Goal: Information Seeking & Learning: Understand process/instructions

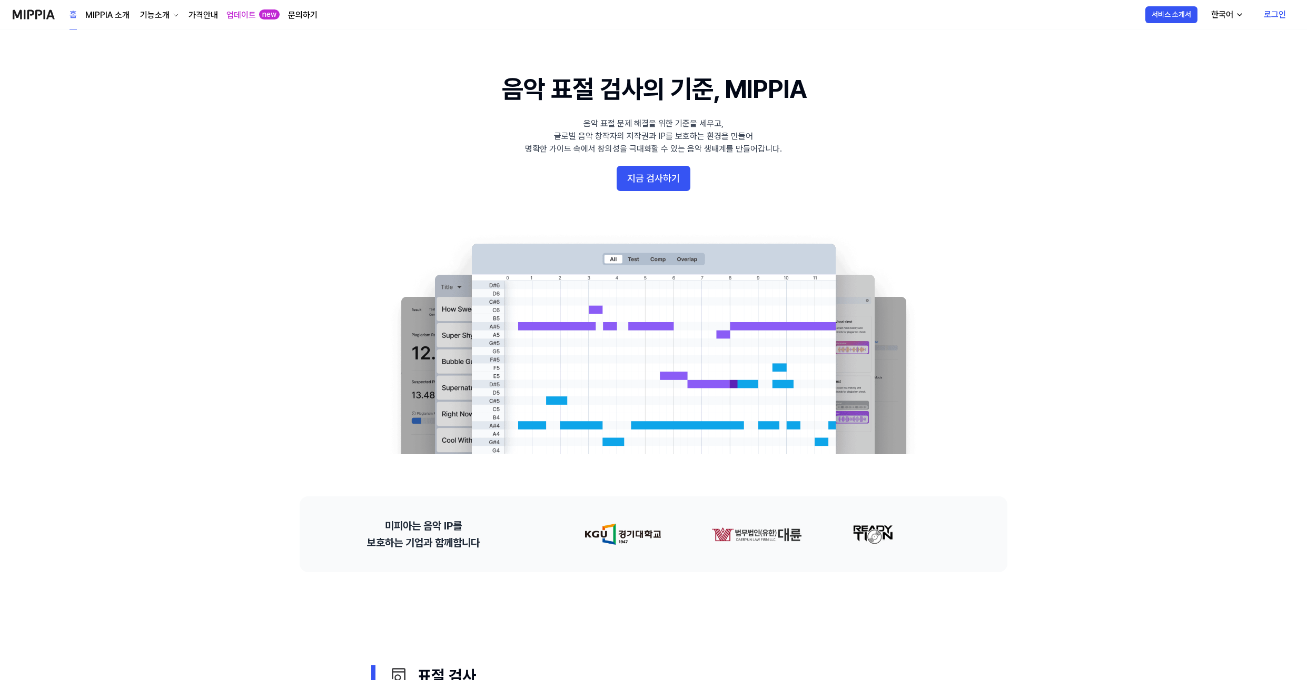
click at [302, 15] on link "문의하기" at bounding box center [302, 15] width 29 height 13
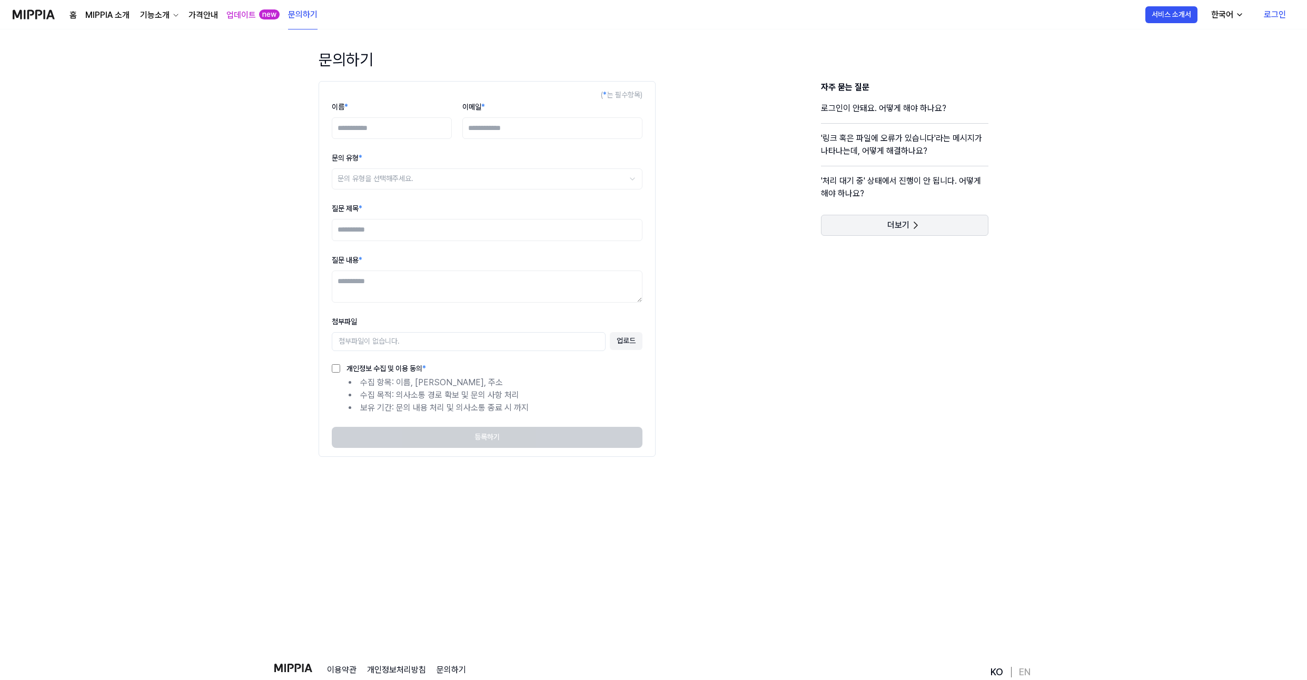
click at [900, 233] on button "더보기" at bounding box center [904, 225] width 167 height 21
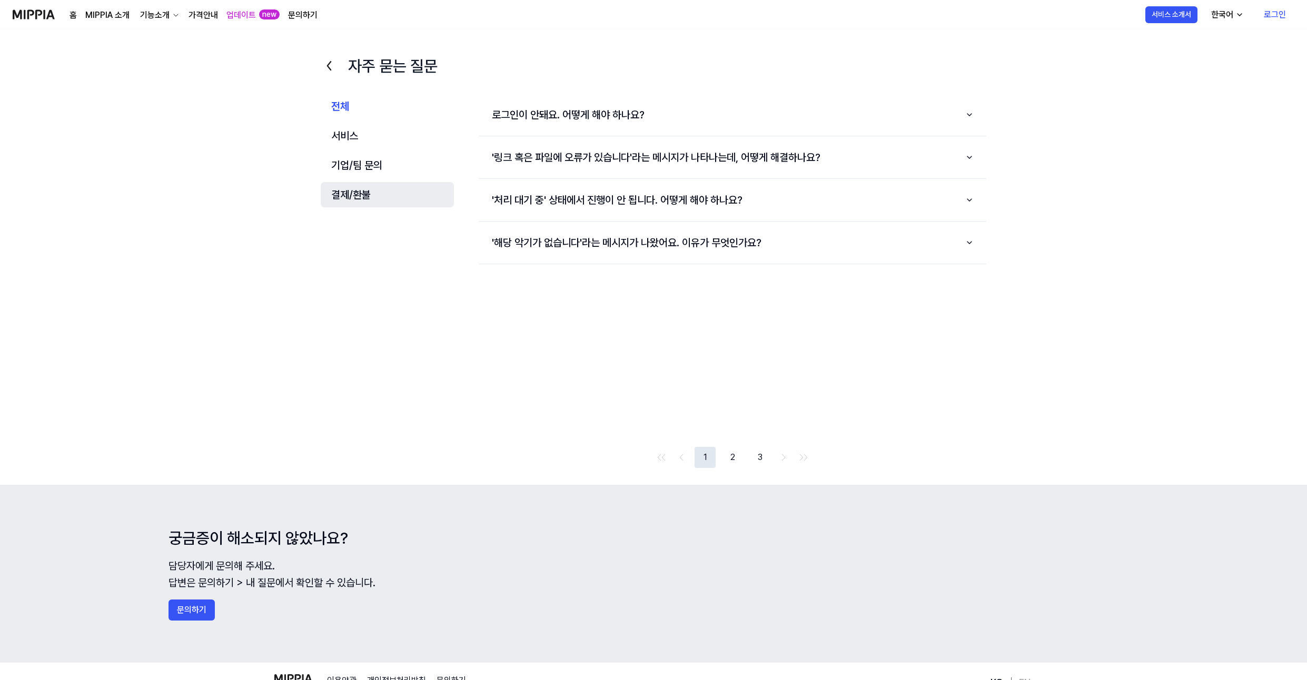
click at [340, 194] on button "결제/환불" at bounding box center [387, 194] width 133 height 25
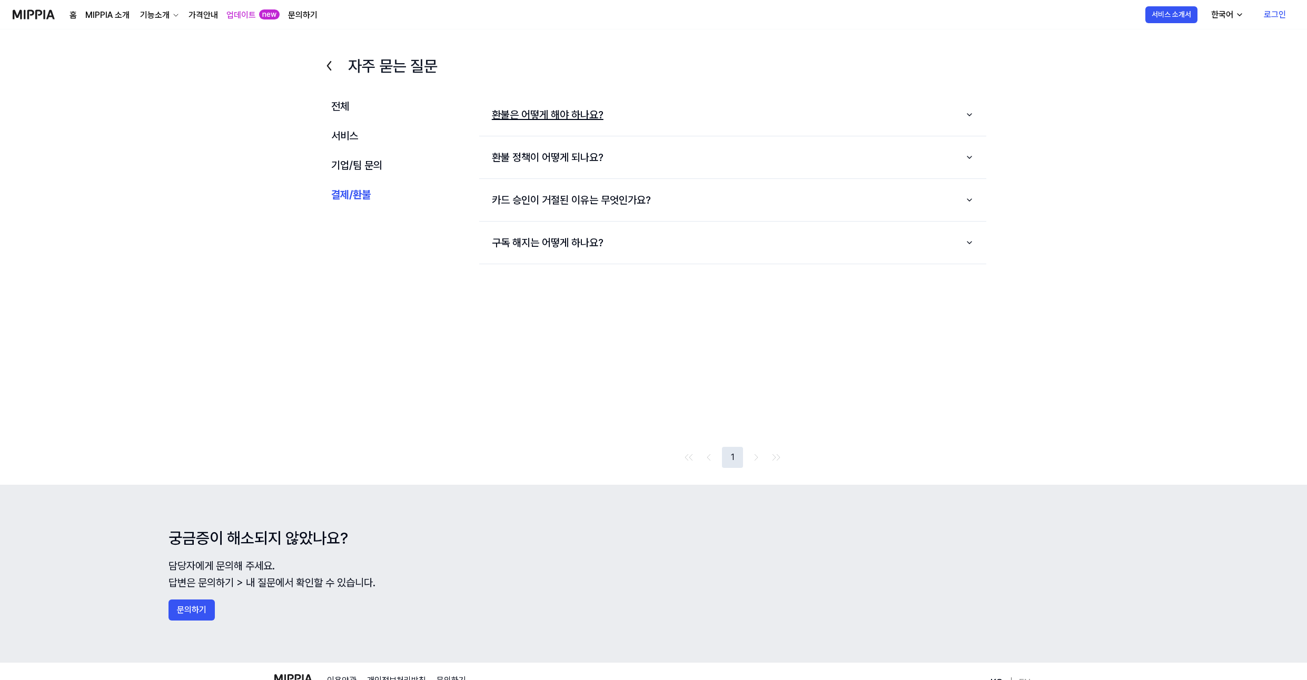
click at [652, 122] on button "환불은 어떻게 해야 하나요?" at bounding box center [732, 115] width 507 height 34
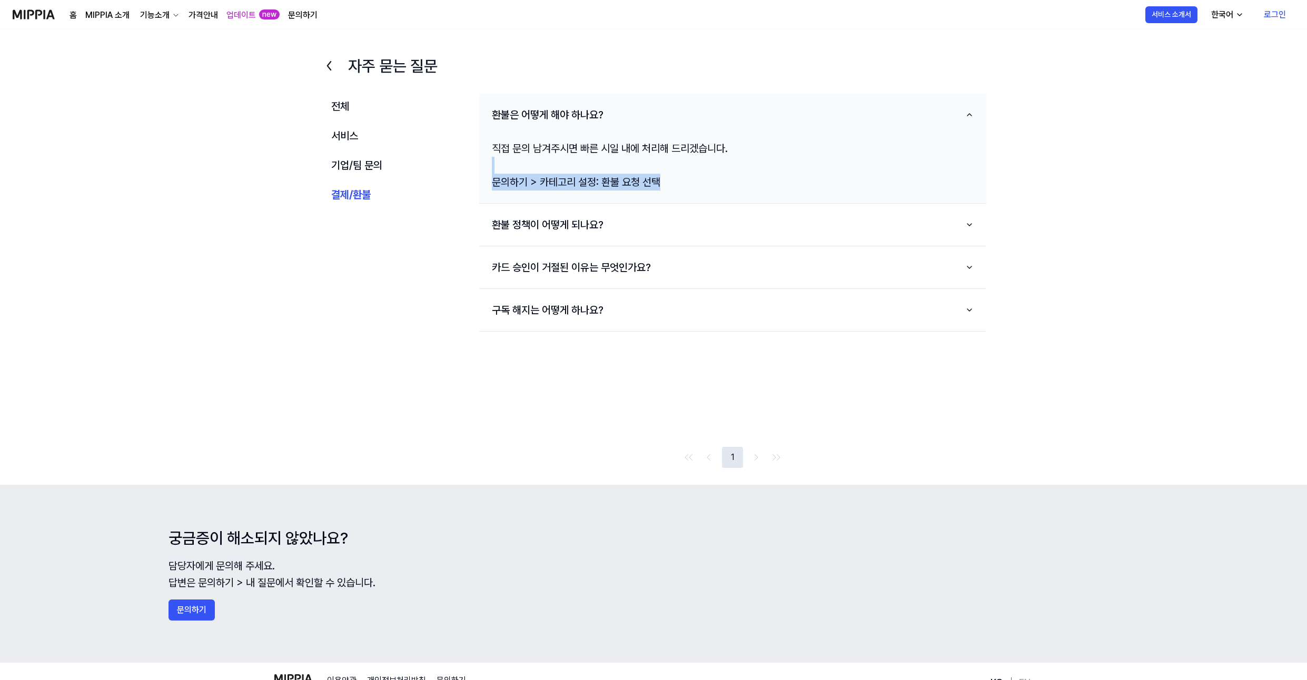
drag, startPoint x: 658, startPoint y: 182, endPoint x: 518, endPoint y: 161, distance: 141.5
click at [518, 161] on div "직접 문의 남겨주시면 빠른 시일 내에 처리해 드리겠습니다. 문의하기 > 카테고리 설정: 환불 요청 선택" at bounding box center [732, 165] width 507 height 67
click at [514, 154] on div "직접 문의 남겨주시면 빠른 시일 내에 처리해 드리겠습니다. 문의하기 > 카테고리 설정: 환불 요청 선택" at bounding box center [732, 165] width 507 height 67
click at [659, 222] on button "환불 정책이 어떻게 되나요?" at bounding box center [732, 225] width 507 height 34
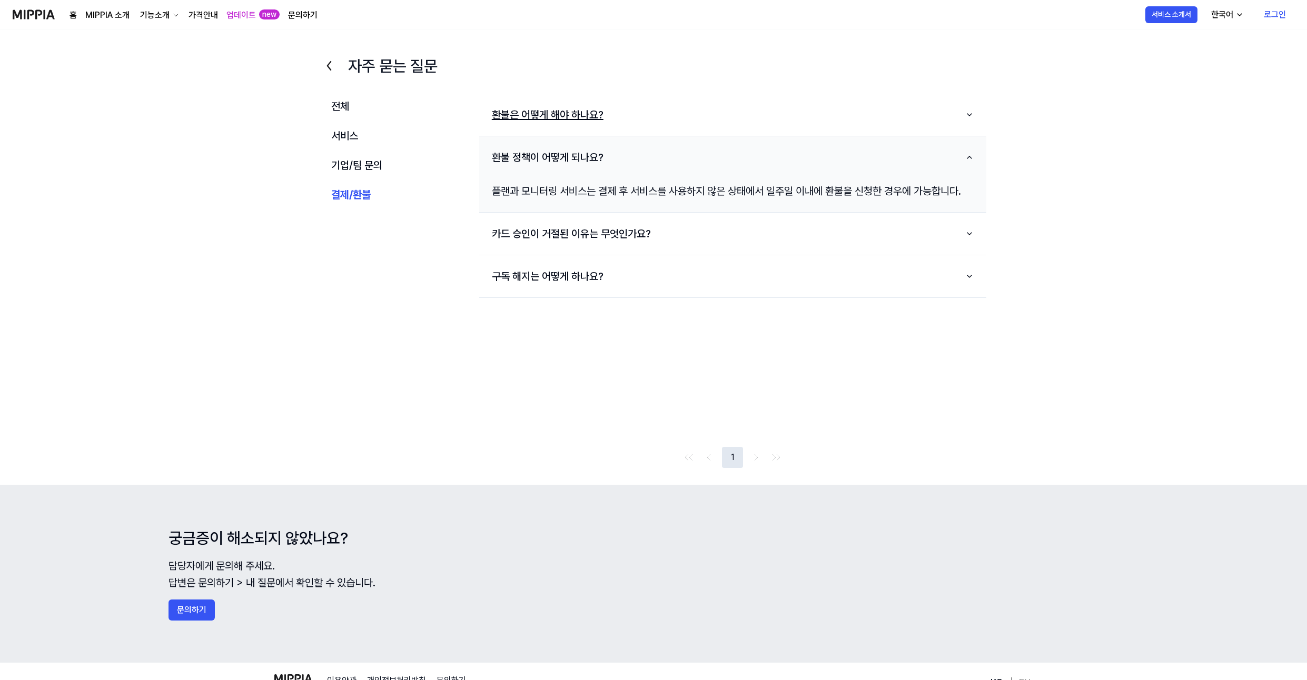
click at [661, 112] on button "환불은 어떻게 해야 하나요?" at bounding box center [732, 115] width 507 height 34
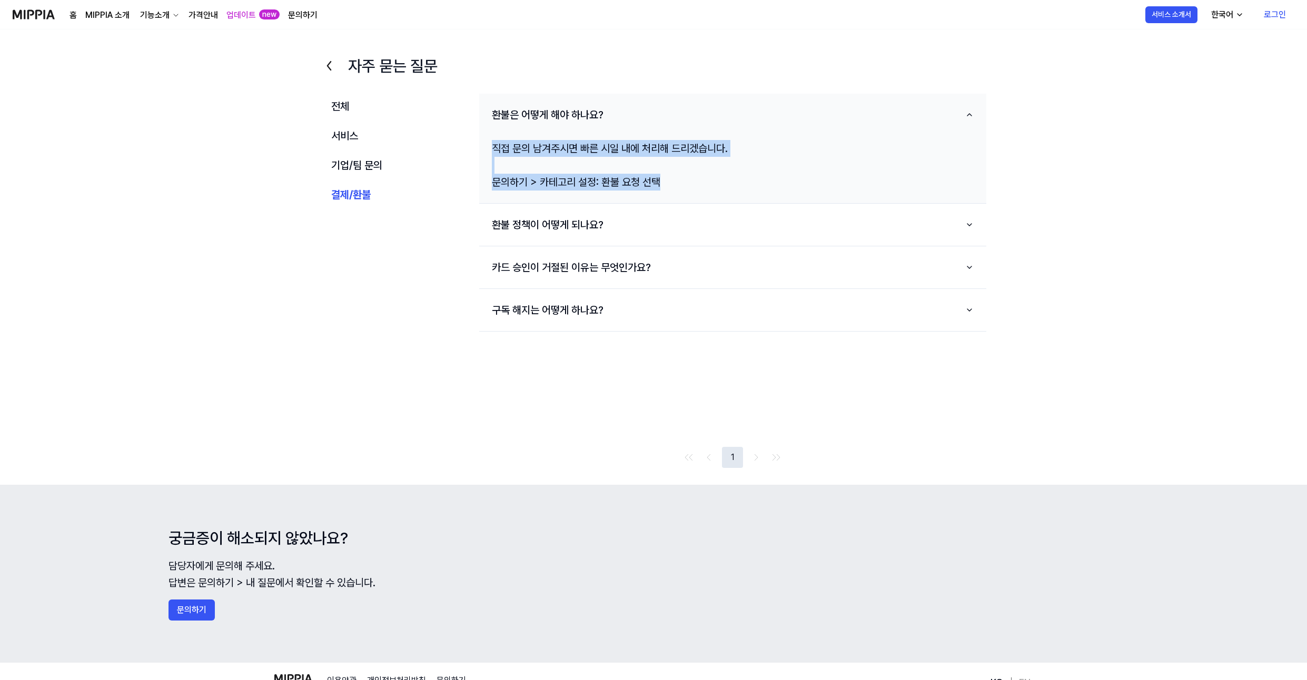
drag, startPoint x: 490, startPoint y: 146, endPoint x: 679, endPoint y: 181, distance: 192.3
click at [679, 181] on div "직접 문의 남겨주시면 빠른 시일 내에 처리해 드리겠습니다. 문의하기 > 카테고리 설정: 환불 요청 선택" at bounding box center [732, 165] width 507 height 67
